Goal: Find specific page/section: Find specific page/section

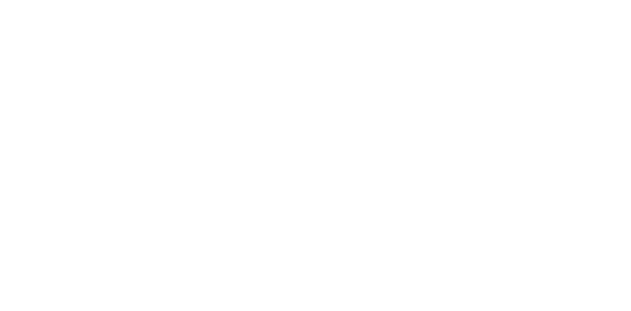
scroll to position [49, 0]
